Goal: Task Accomplishment & Management: Use online tool/utility

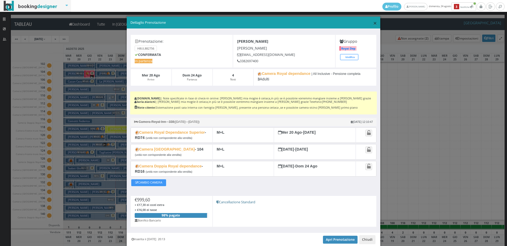
scroll to position [502, 0]
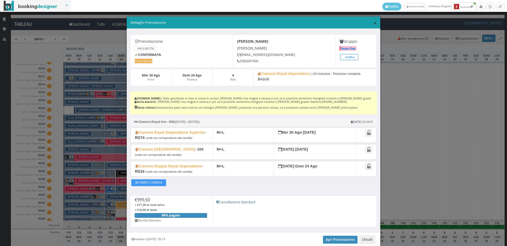
click at [373, 22] on span "×" at bounding box center [375, 22] width 4 height 9
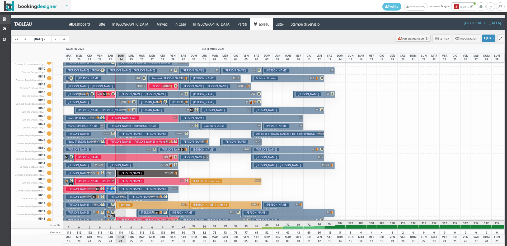
click at [5, 20] on icon at bounding box center [5, 19] width 4 height 3
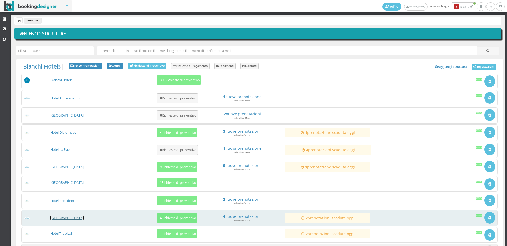
click at [68, 217] on link "[GEOGRAPHIC_DATA]" at bounding box center [66, 218] width 33 height 4
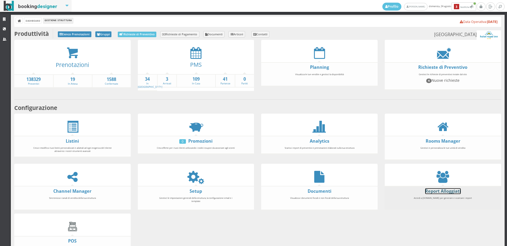
click at [435, 189] on link "Report Alloggiati" at bounding box center [443, 191] width 36 height 6
